Goal: Information Seeking & Learning: Learn about a topic

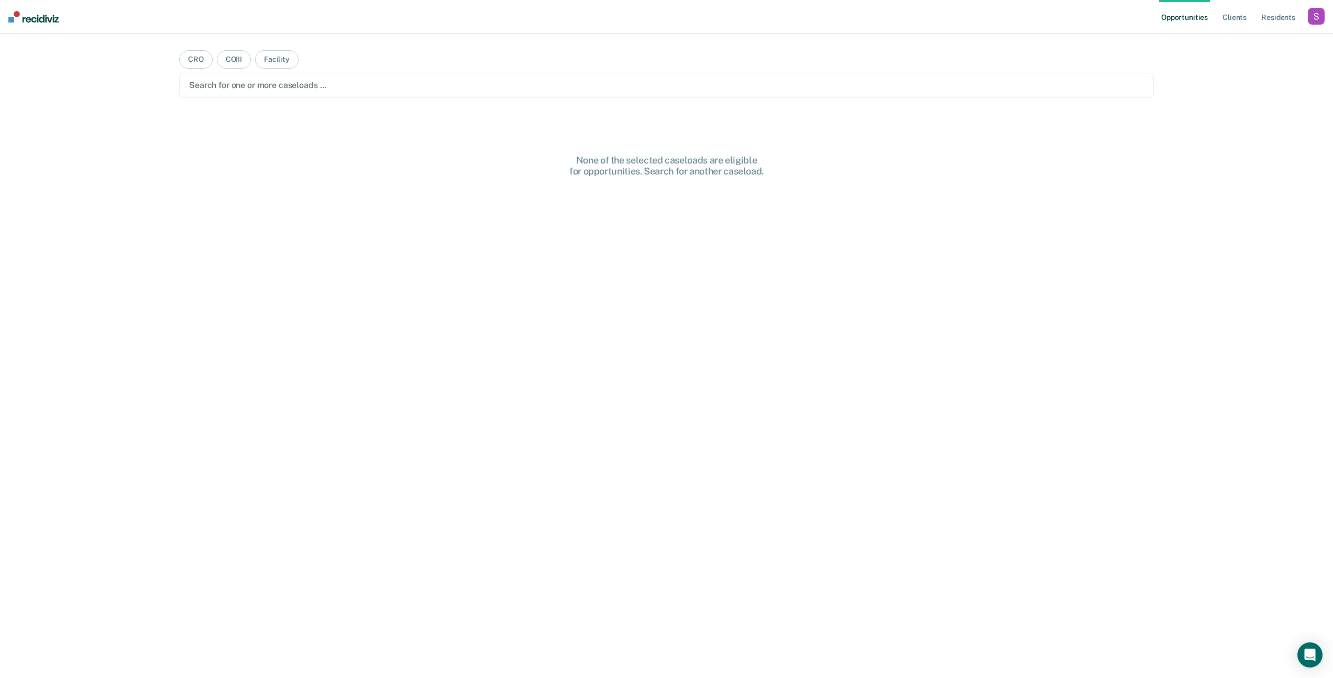
click at [1318, 21] on div "button" at bounding box center [1315, 16] width 17 height 17
click at [1263, 40] on link "Profile" at bounding box center [1273, 42] width 84 height 9
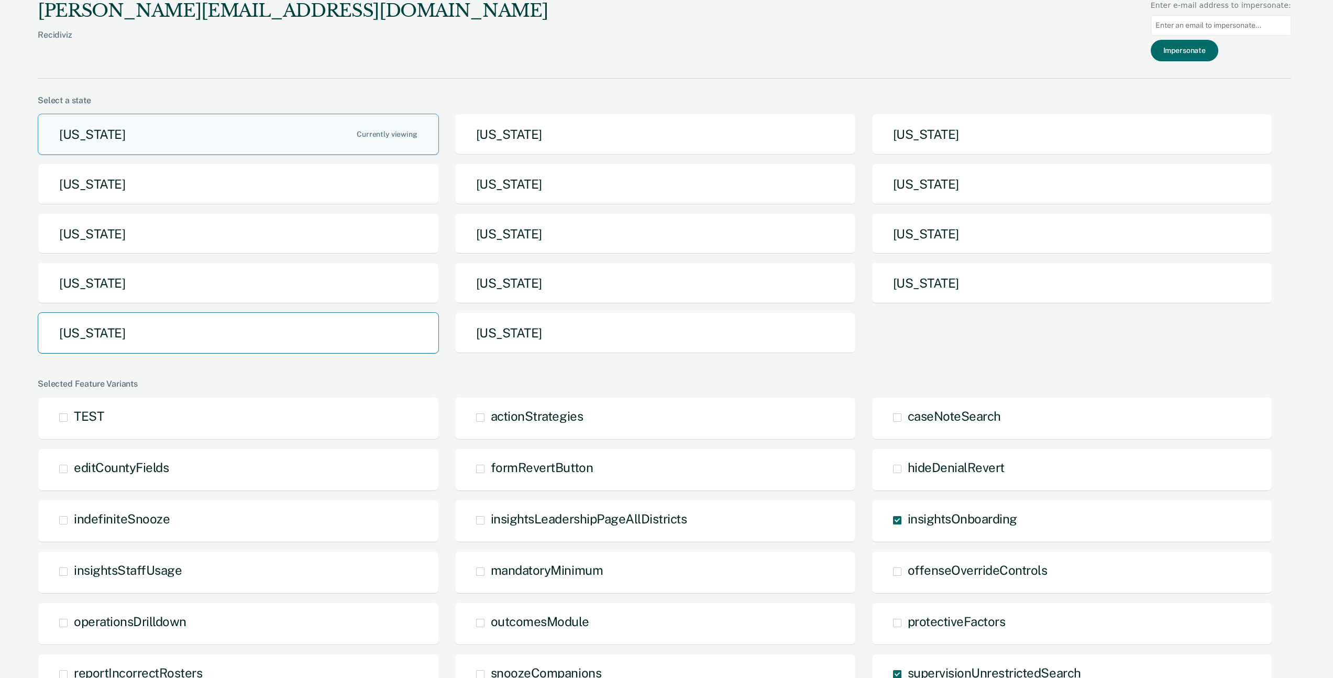
click at [98, 341] on button "[US_STATE]" at bounding box center [238, 332] width 401 height 41
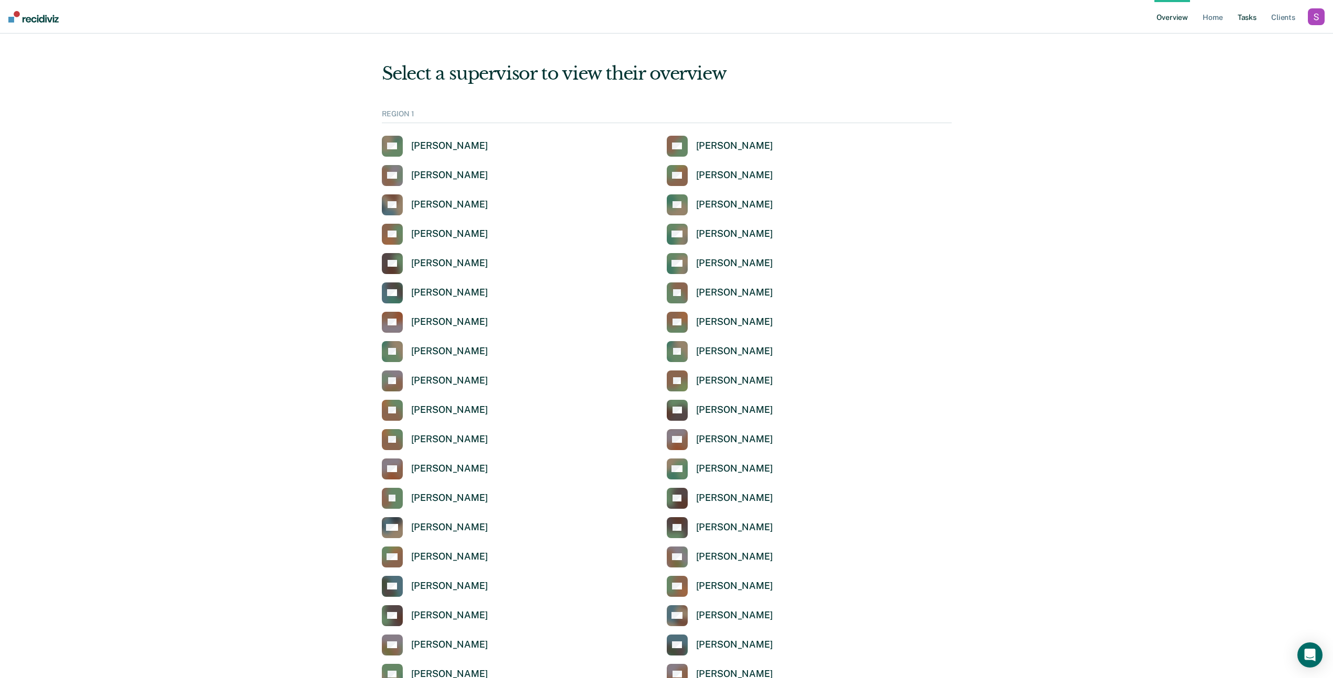
click at [1242, 21] on link "Tasks" at bounding box center [1246, 17] width 23 height 34
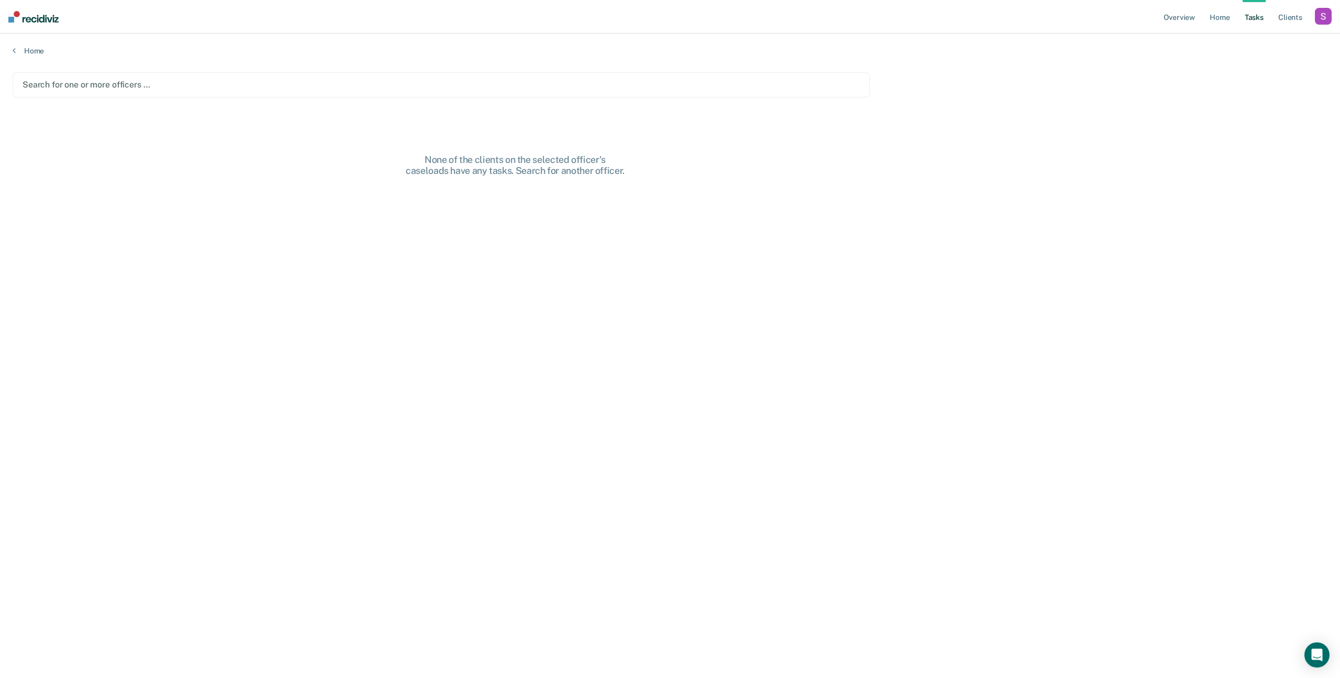
click at [146, 89] on div at bounding box center [442, 85] width 838 height 12
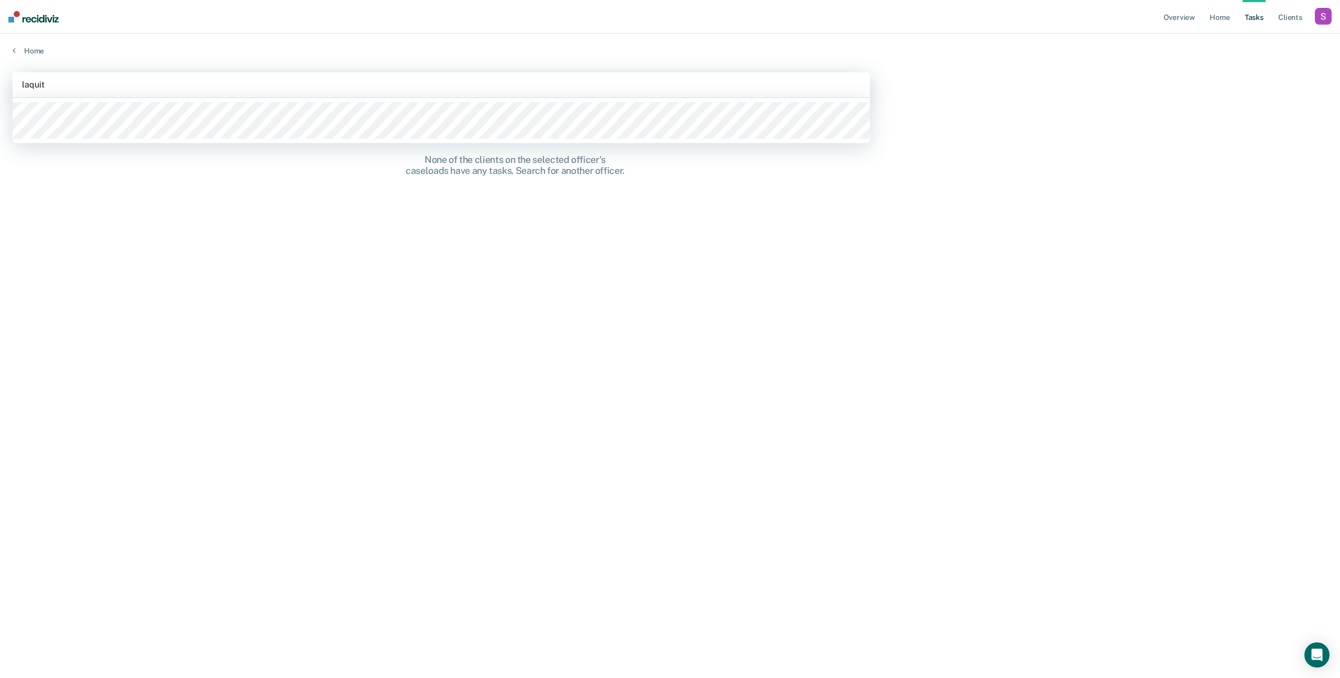
type input "[PERSON_NAME]"
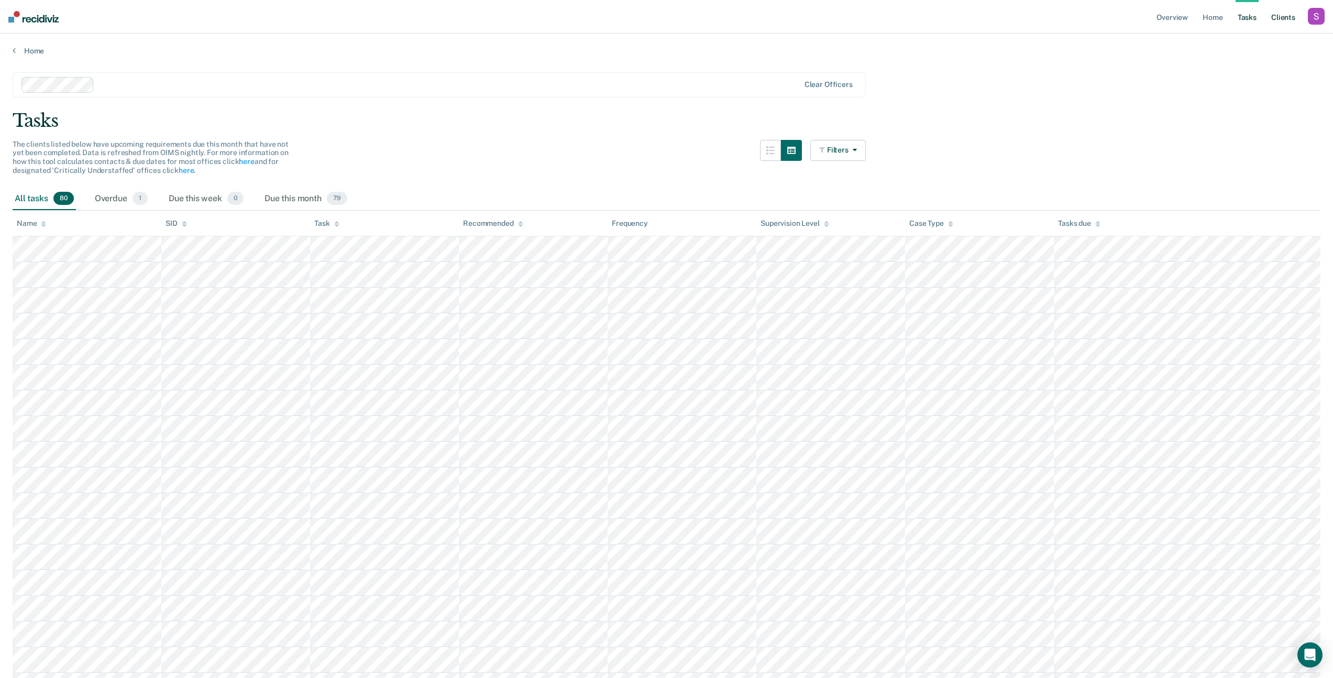
click at [1277, 15] on link "Client s" at bounding box center [1283, 17] width 28 height 34
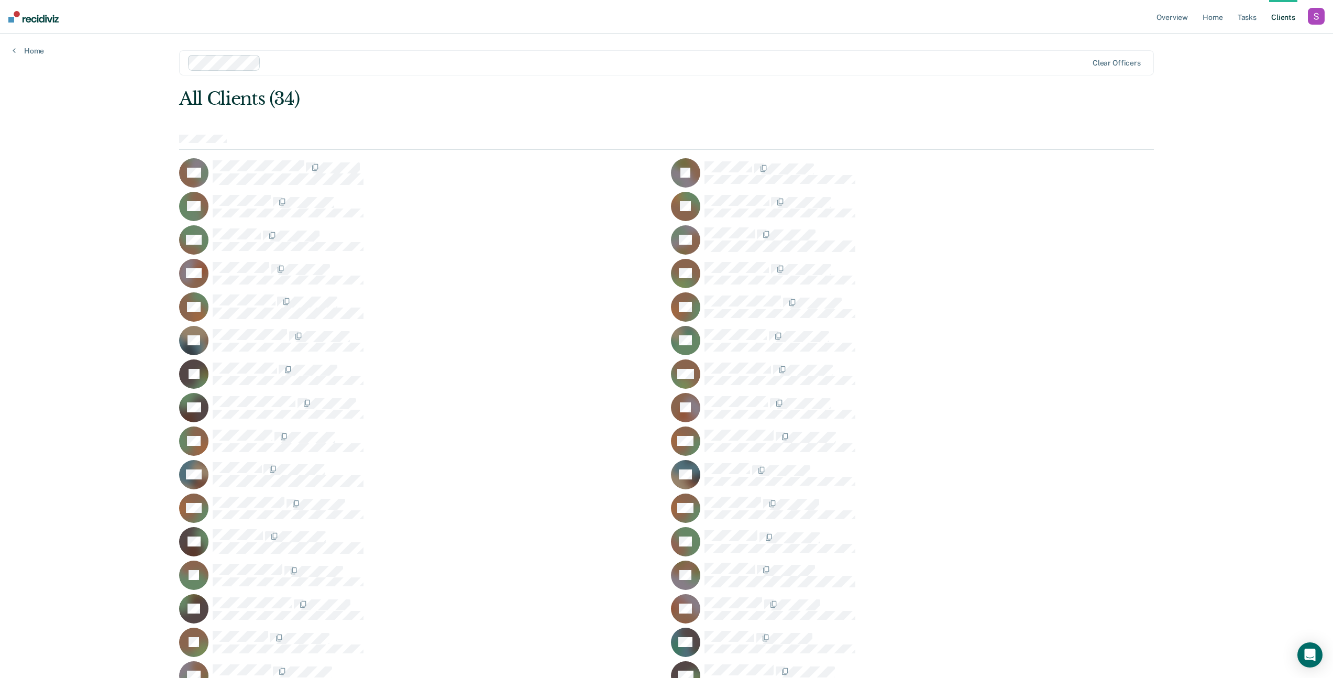
click at [1017, 32] on nav "Overview Home Tasks Client s Profile How it works Log Out" at bounding box center [666, 17] width 1333 height 34
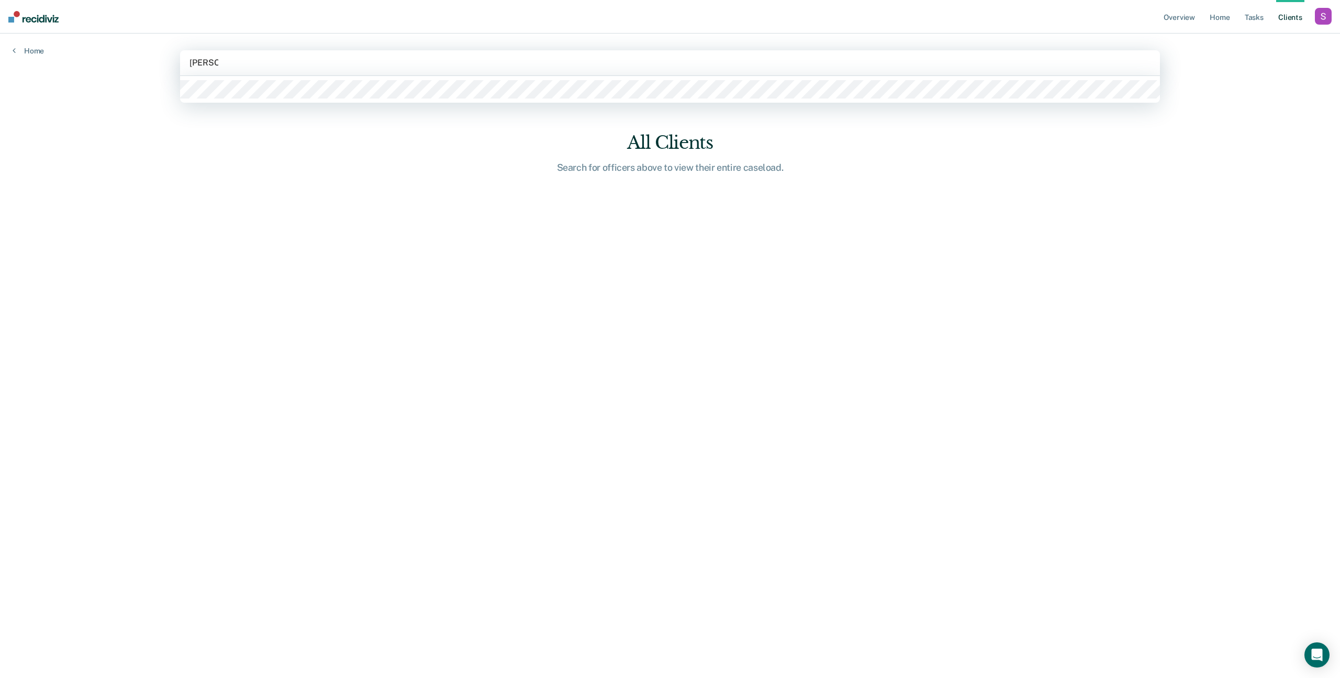
type input "[PERSON_NAME]"
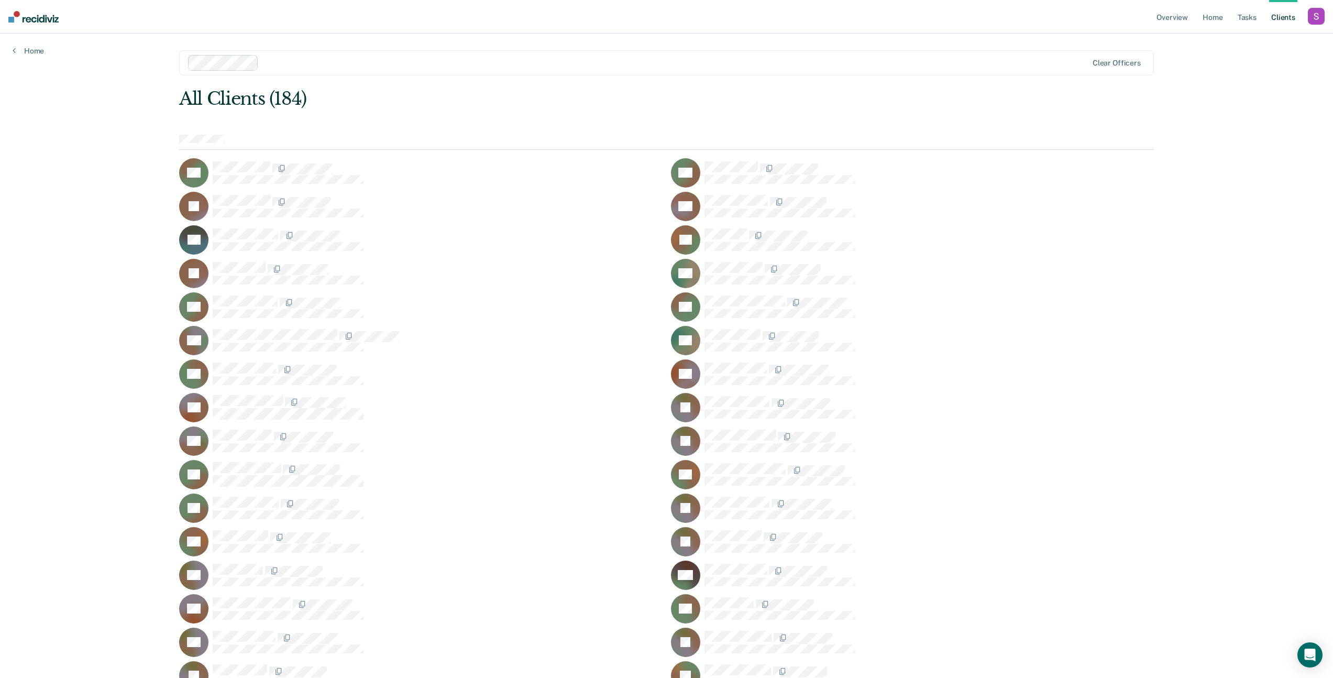
scroll to position [396, 0]
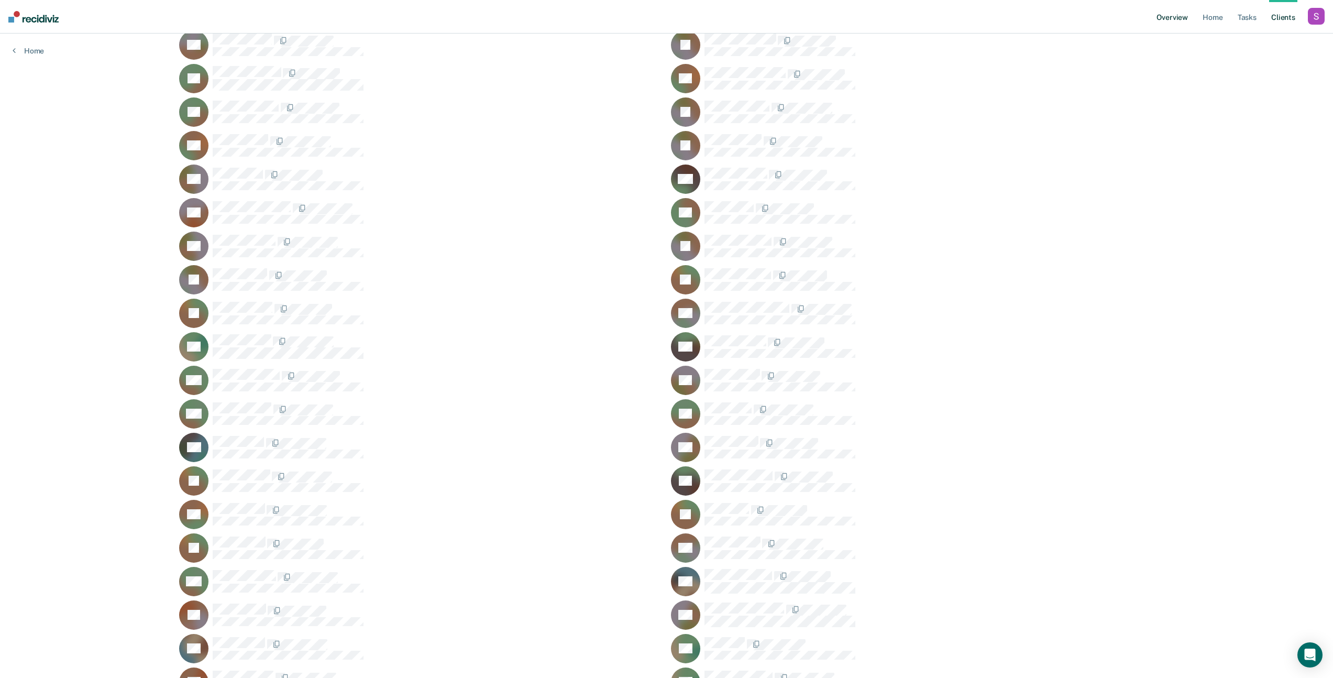
click at [1161, 20] on link "Overview" at bounding box center [1172, 17] width 36 height 34
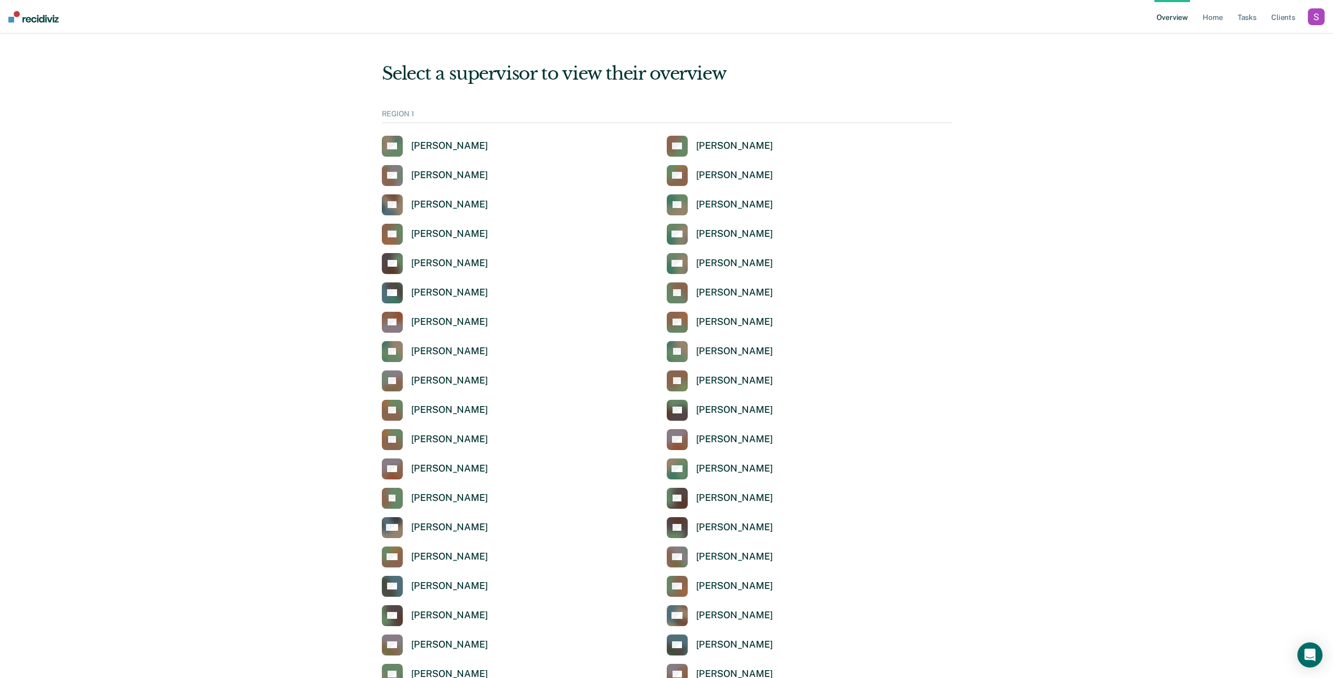
scroll to position [1052, 0]
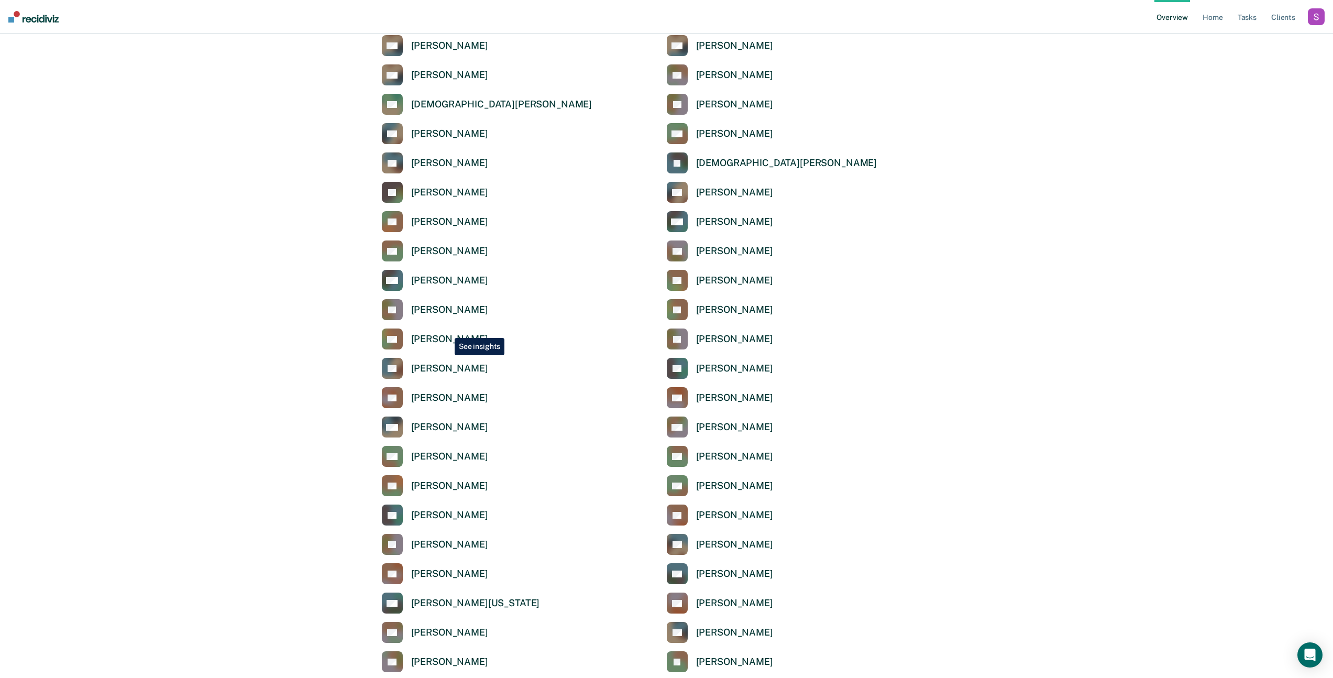
click at [447, 330] on link "[PERSON_NAME]" at bounding box center [435, 338] width 106 height 21
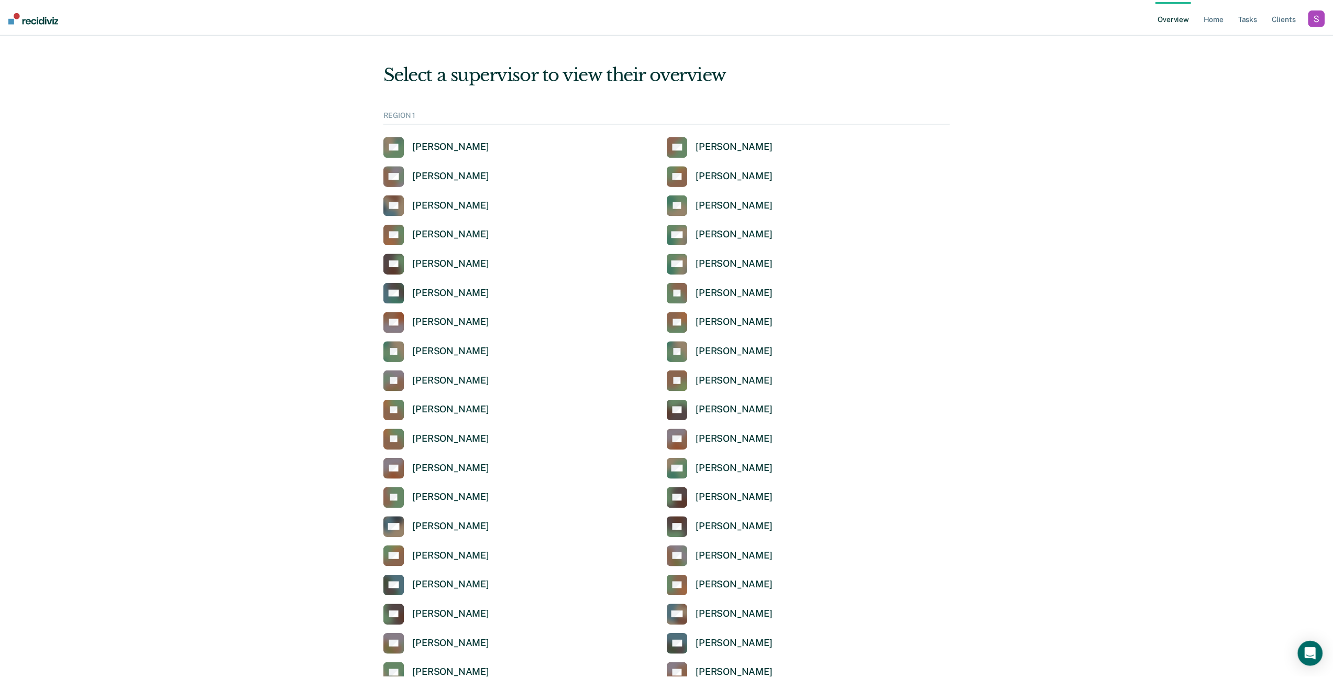
scroll to position [1052, 0]
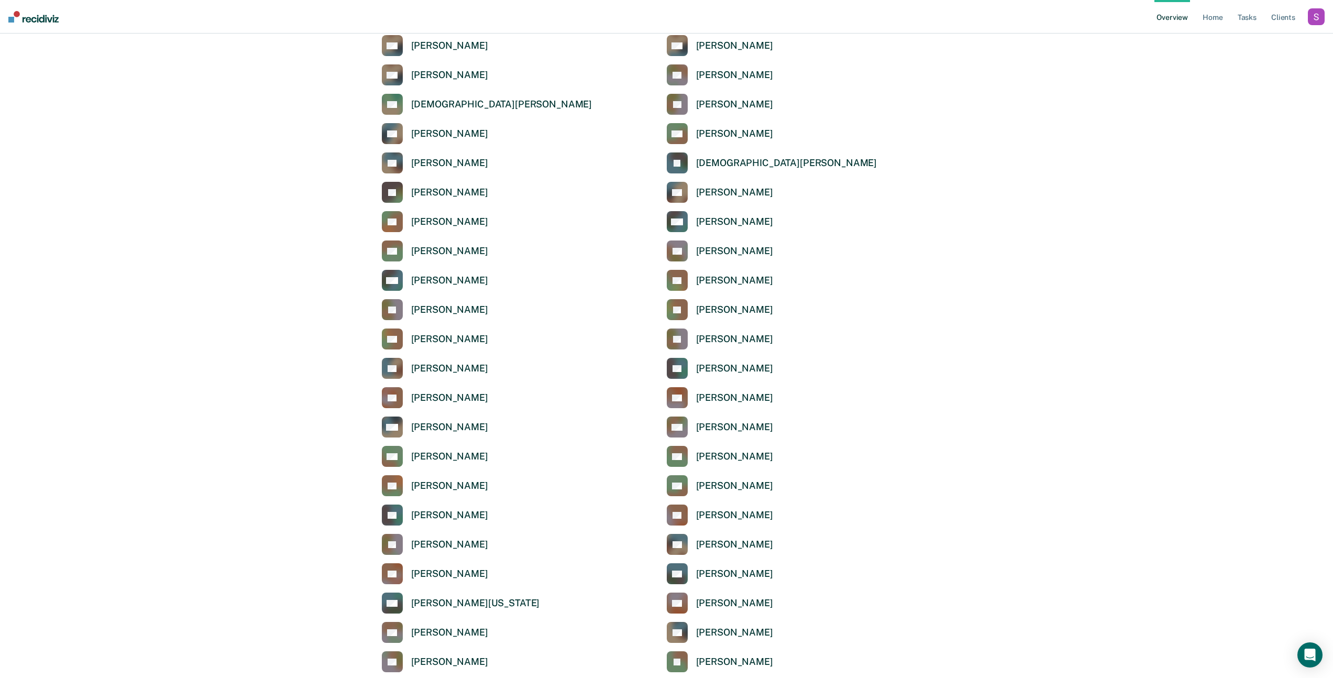
click at [740, 635] on div "[PERSON_NAME]" at bounding box center [734, 632] width 77 height 12
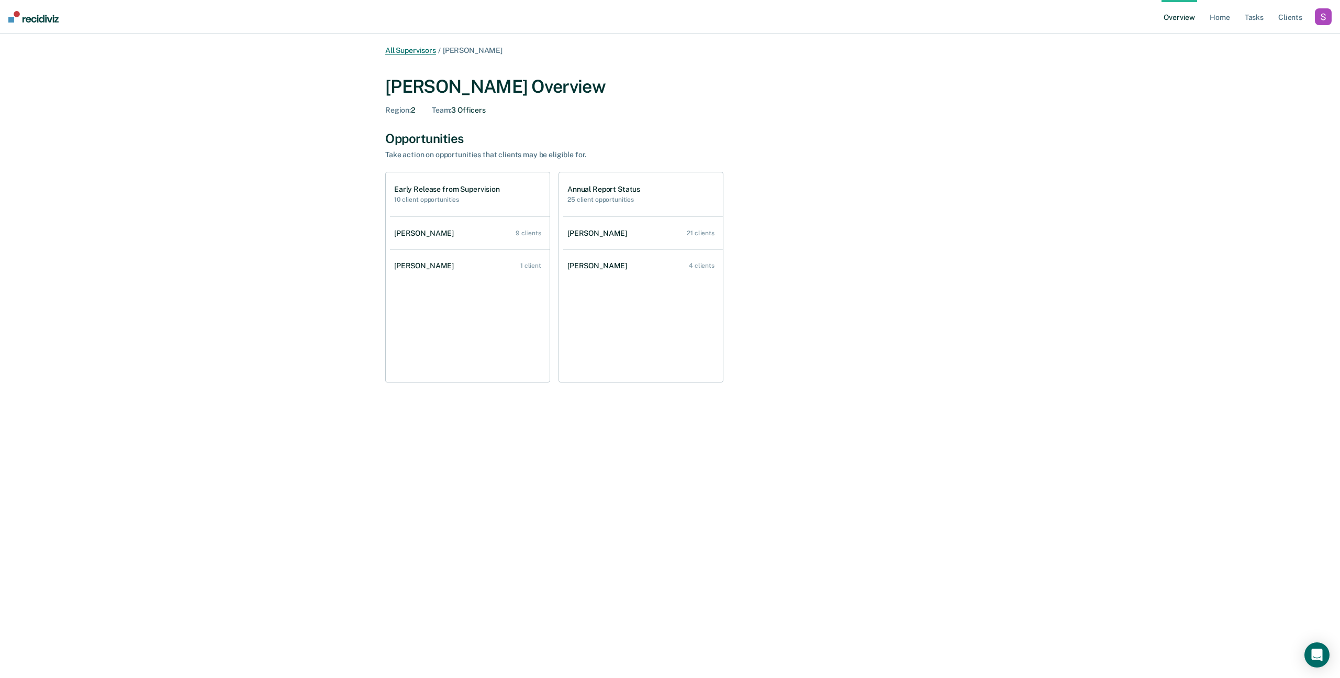
click at [426, 50] on link "All Supervisors" at bounding box center [410, 50] width 51 height 9
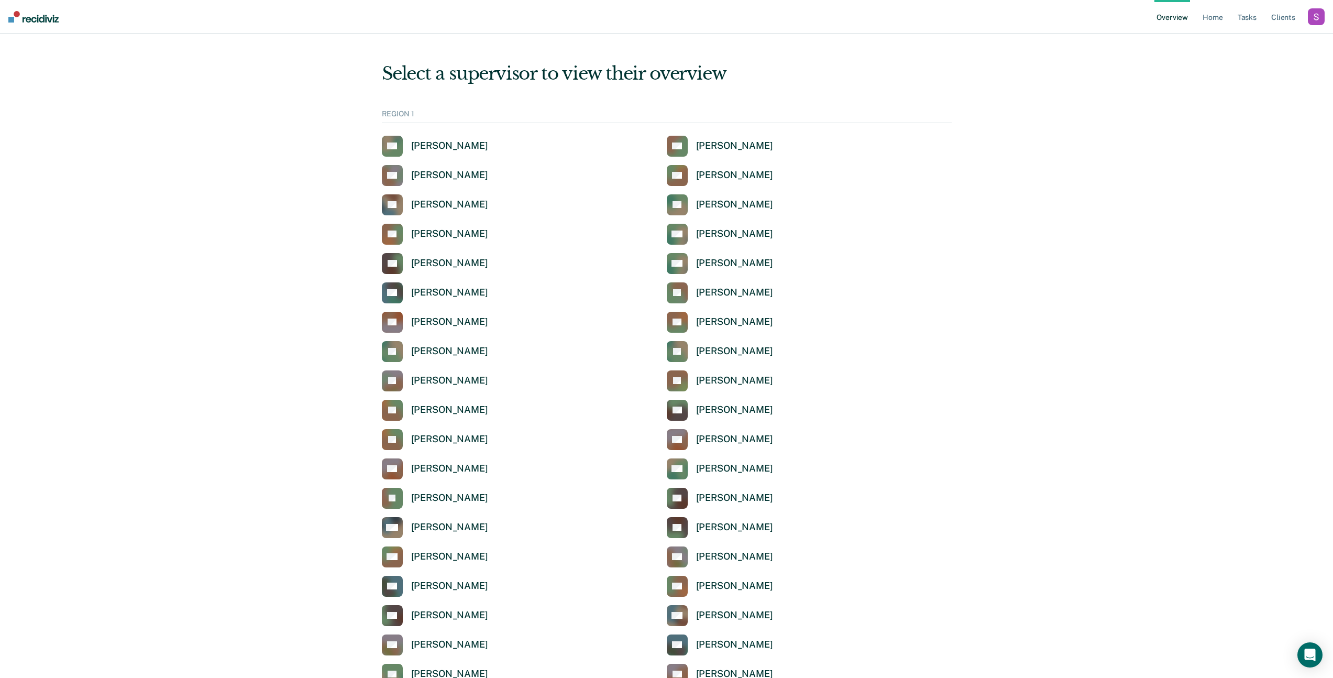
scroll to position [583, 0]
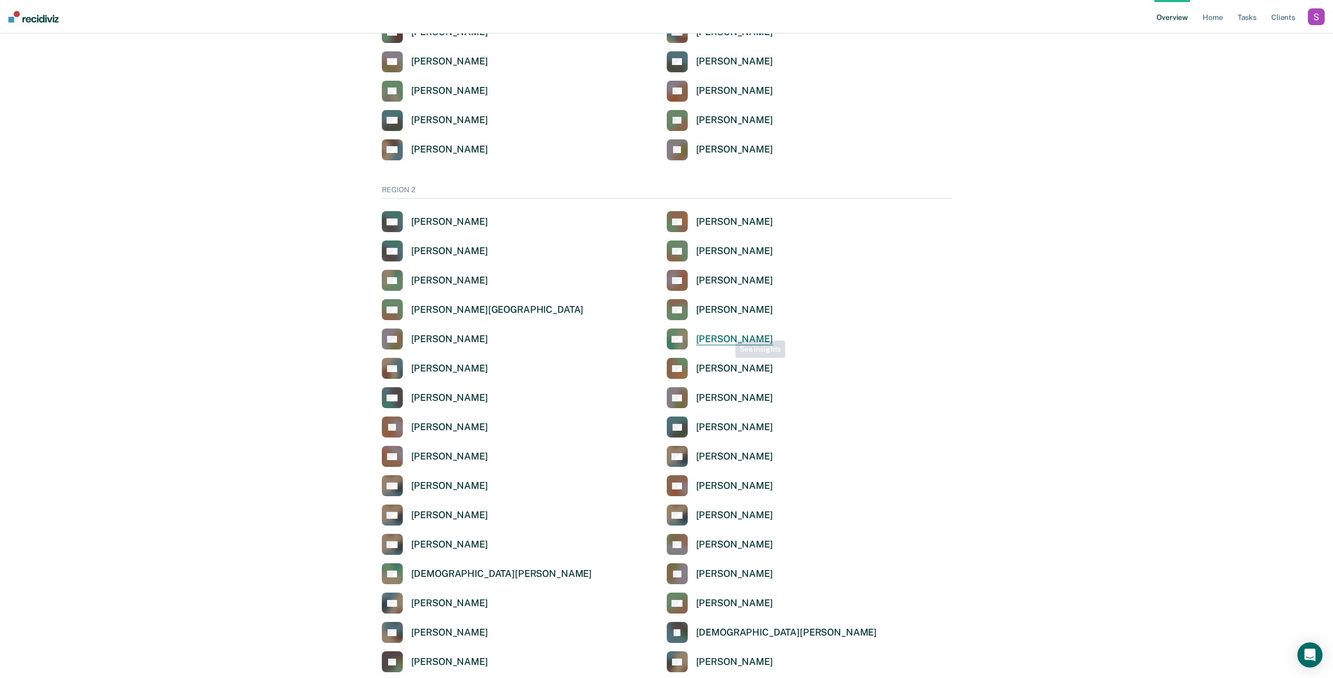
click at [727, 333] on div "[PERSON_NAME]" at bounding box center [734, 339] width 77 height 12
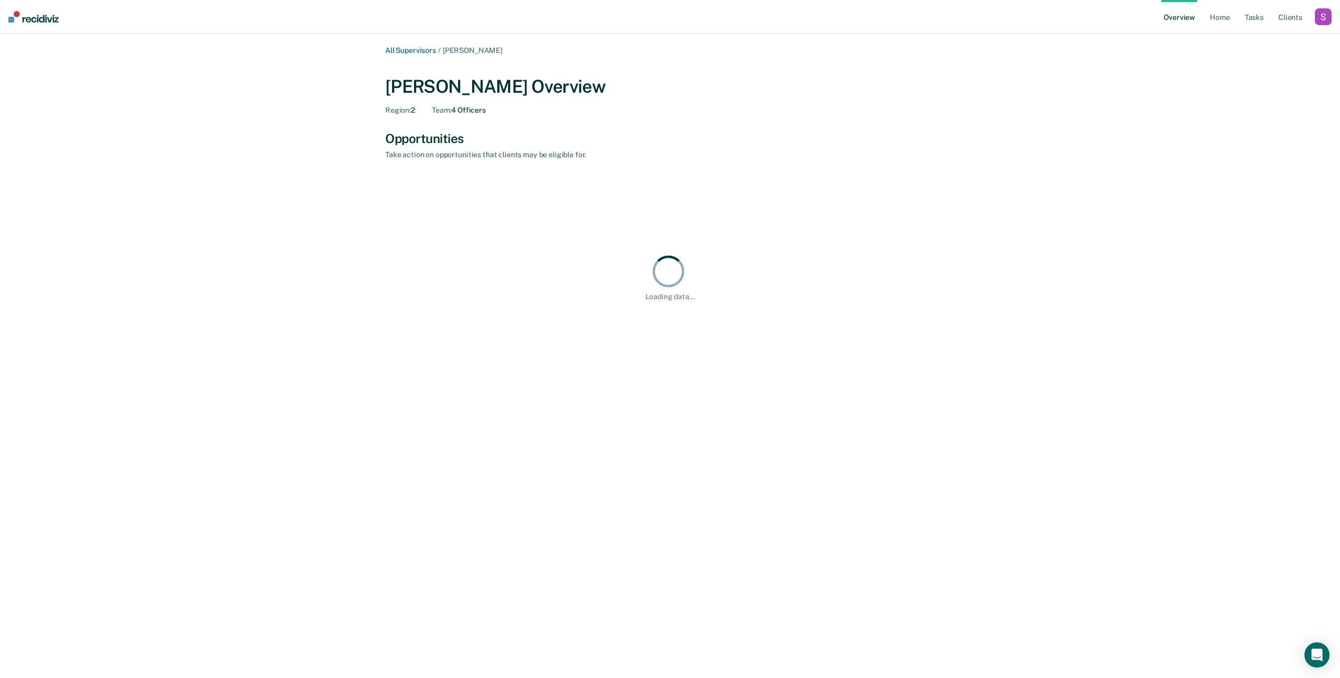
click at [750, 95] on div "[PERSON_NAME] Overview" at bounding box center [670, 86] width 570 height 21
